Goal: Find specific page/section: Find specific page/section

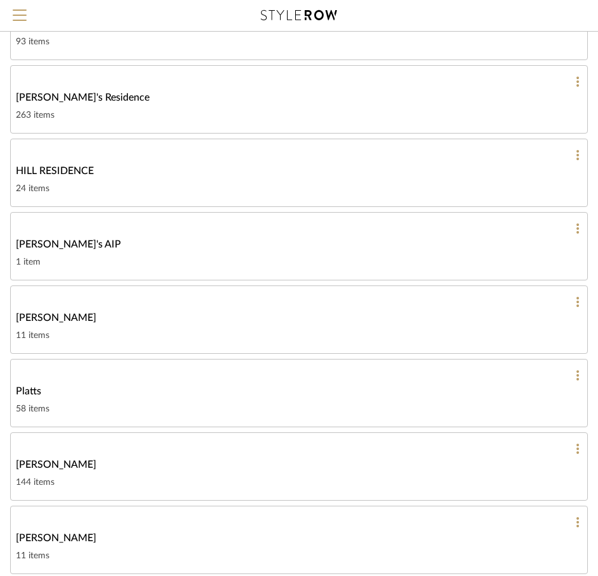
scroll to position [177, 0]
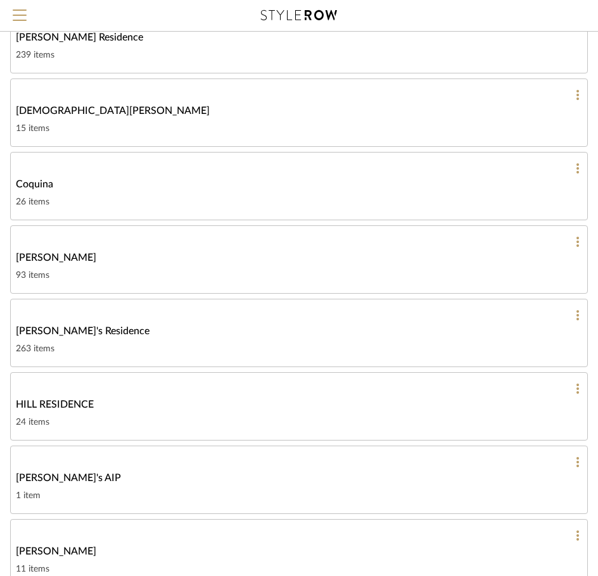
click at [88, 120] on link "[DEMOGRAPHIC_DATA][PERSON_NAME] 15 items" at bounding box center [298, 112] width 577 height 68
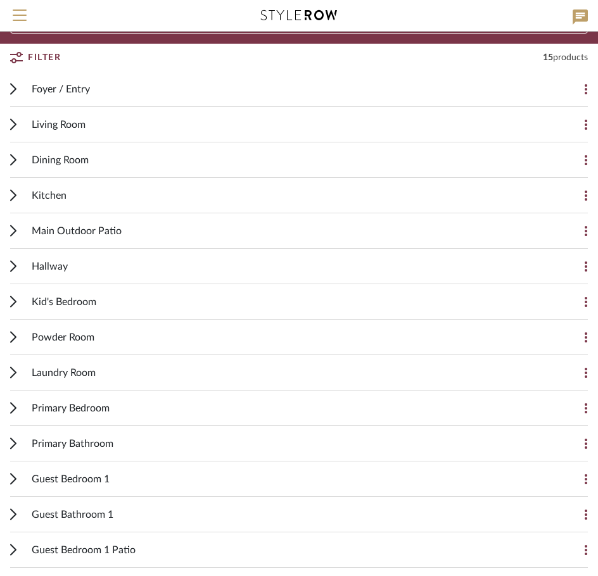
scroll to position [127, 0]
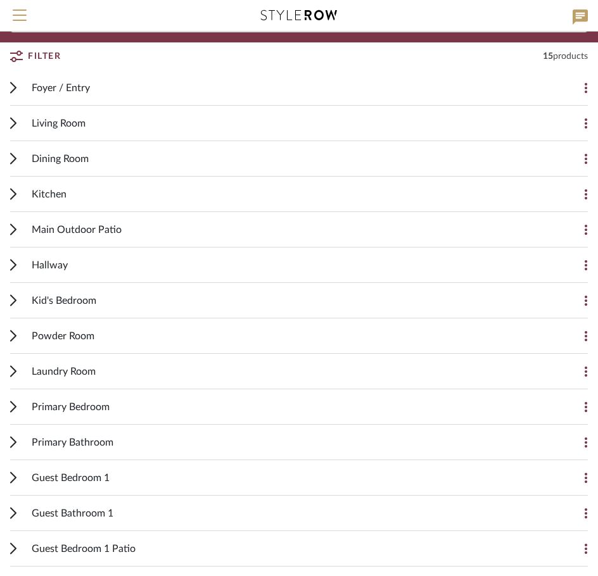
click at [157, 149] on div "Dining Room" at bounding box center [289, 158] width 515 height 35
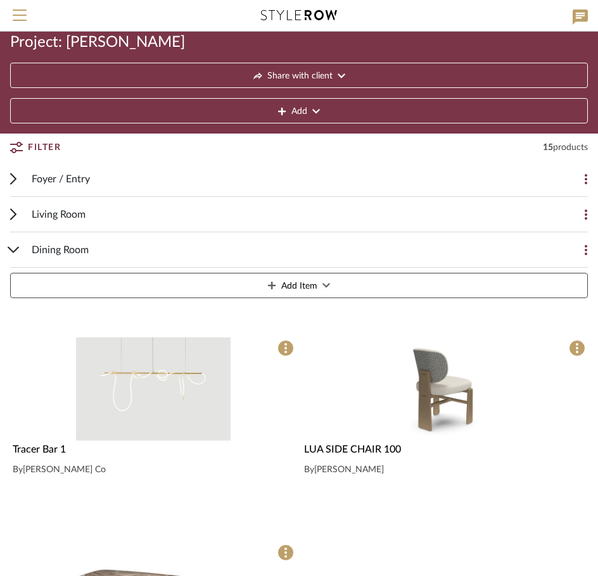
scroll to position [0, 0]
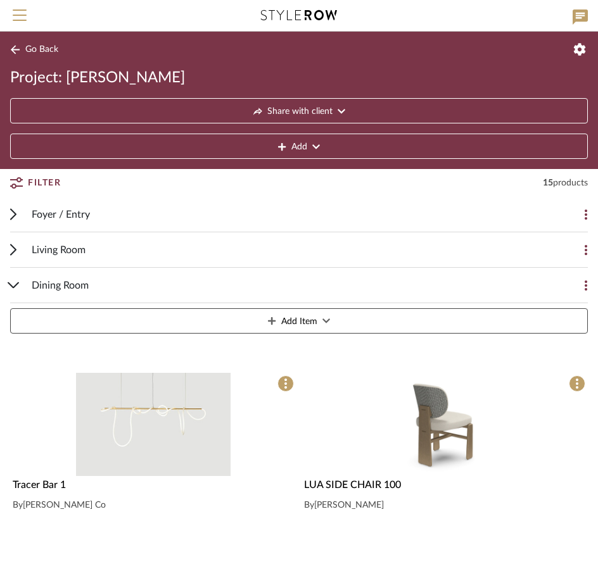
click at [50, 284] on span "Dining Room" at bounding box center [60, 285] width 57 height 15
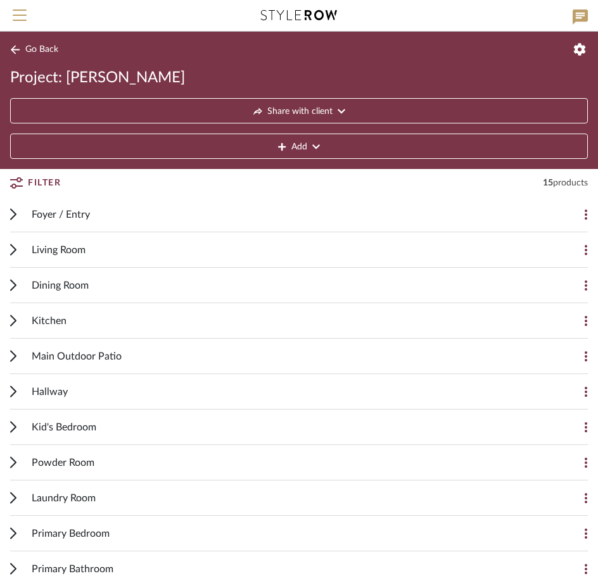
click at [46, 258] on div "Living Room" at bounding box center [289, 249] width 515 height 35
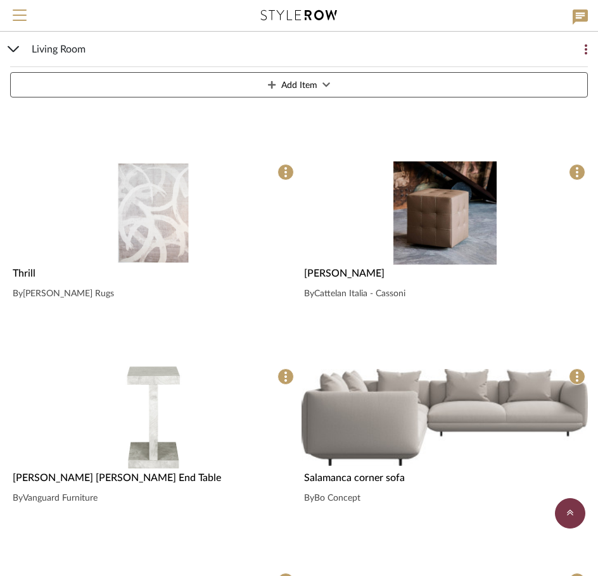
scroll to position [633, 0]
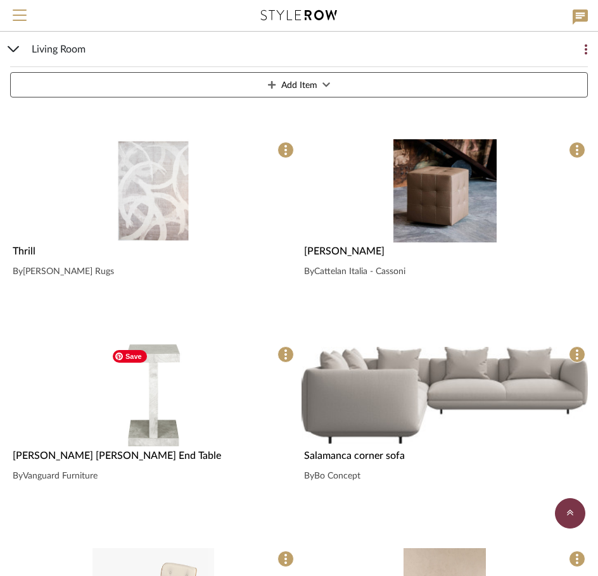
click at [156, 413] on img "0" at bounding box center [153, 395] width 94 height 103
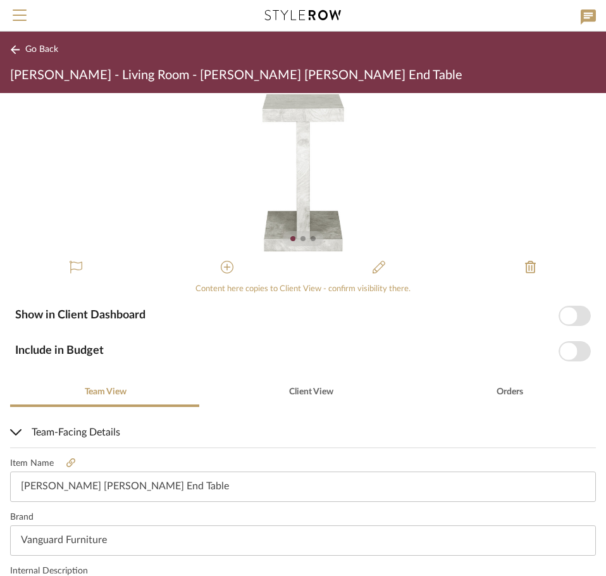
click at [70, 460] on icon at bounding box center [70, 462] width 9 height 9
